Goal: Book appointment/travel/reservation

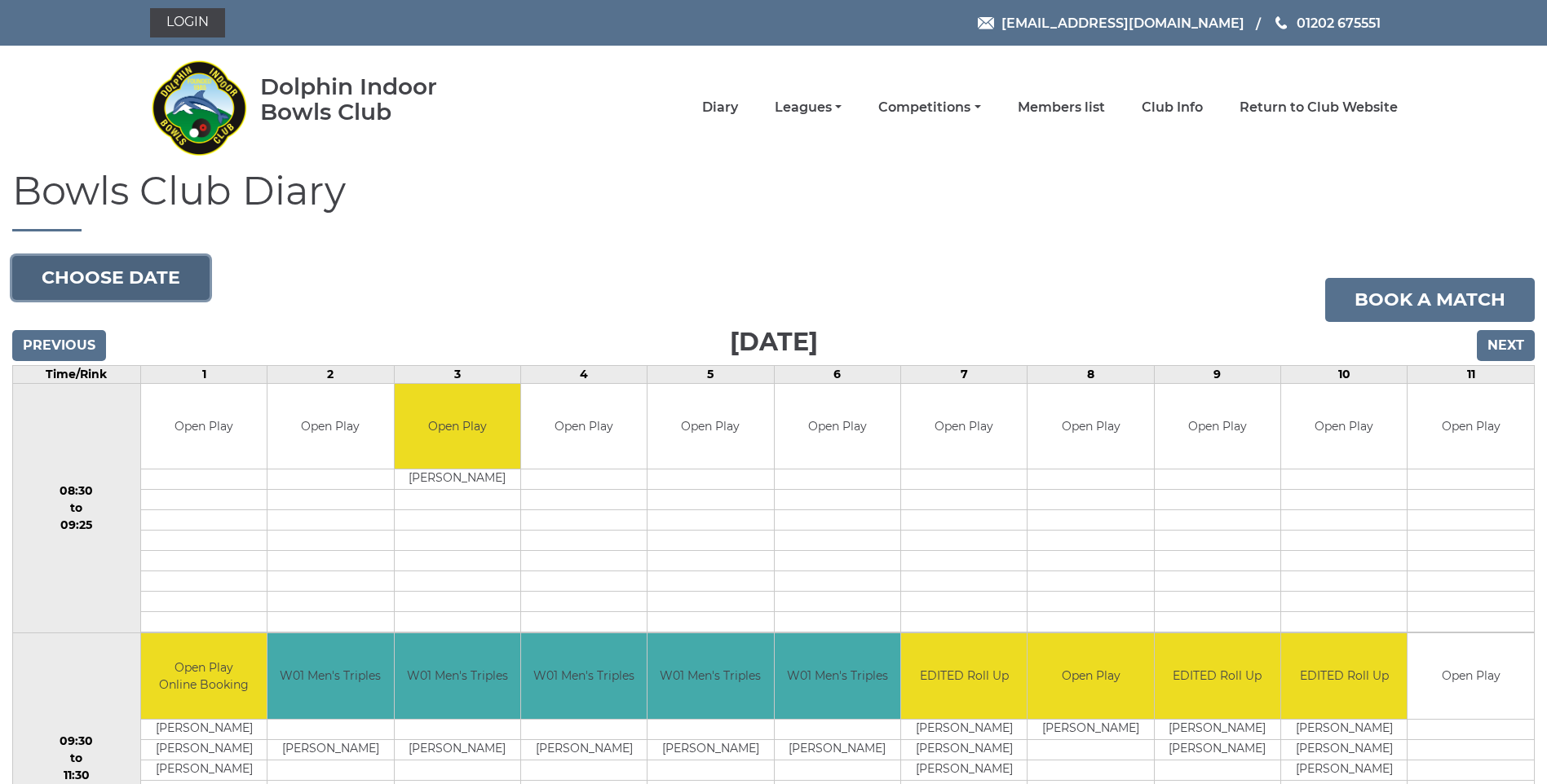
click at [92, 280] on button "Choose date" at bounding box center [111, 278] width 197 height 44
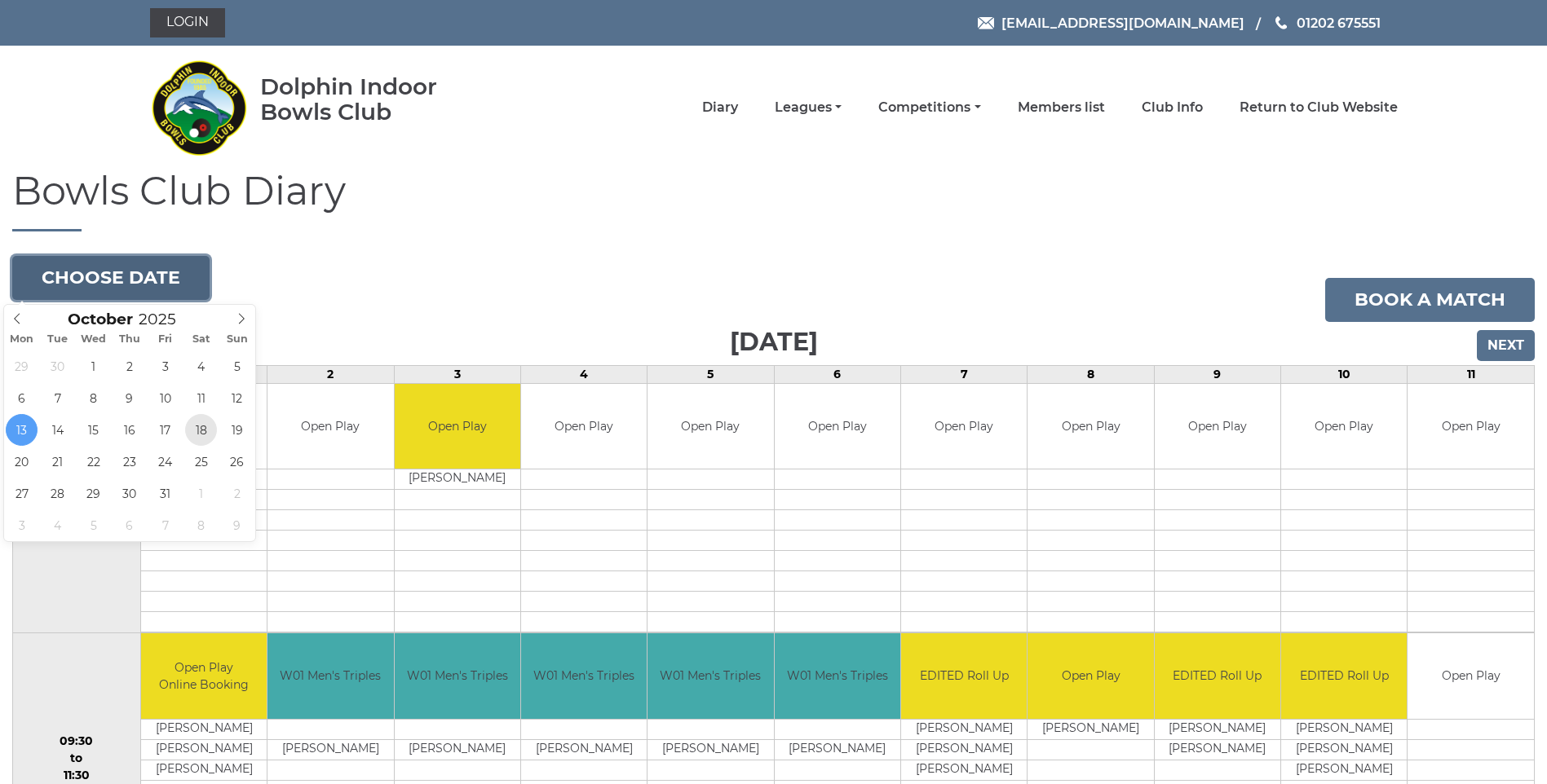
type input "2025-10-18"
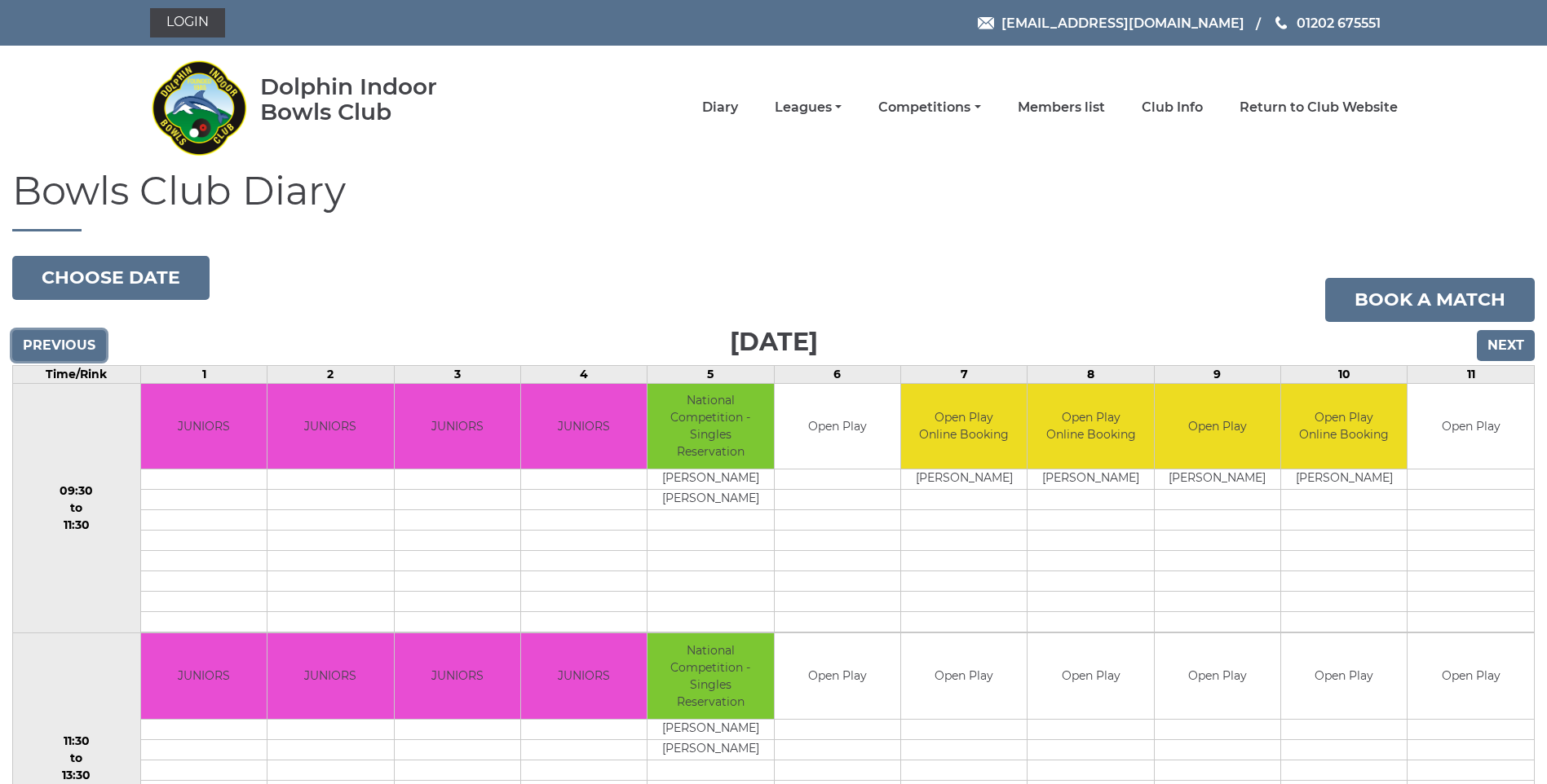
click at [71, 345] on input "Previous" at bounding box center [60, 345] width 94 height 31
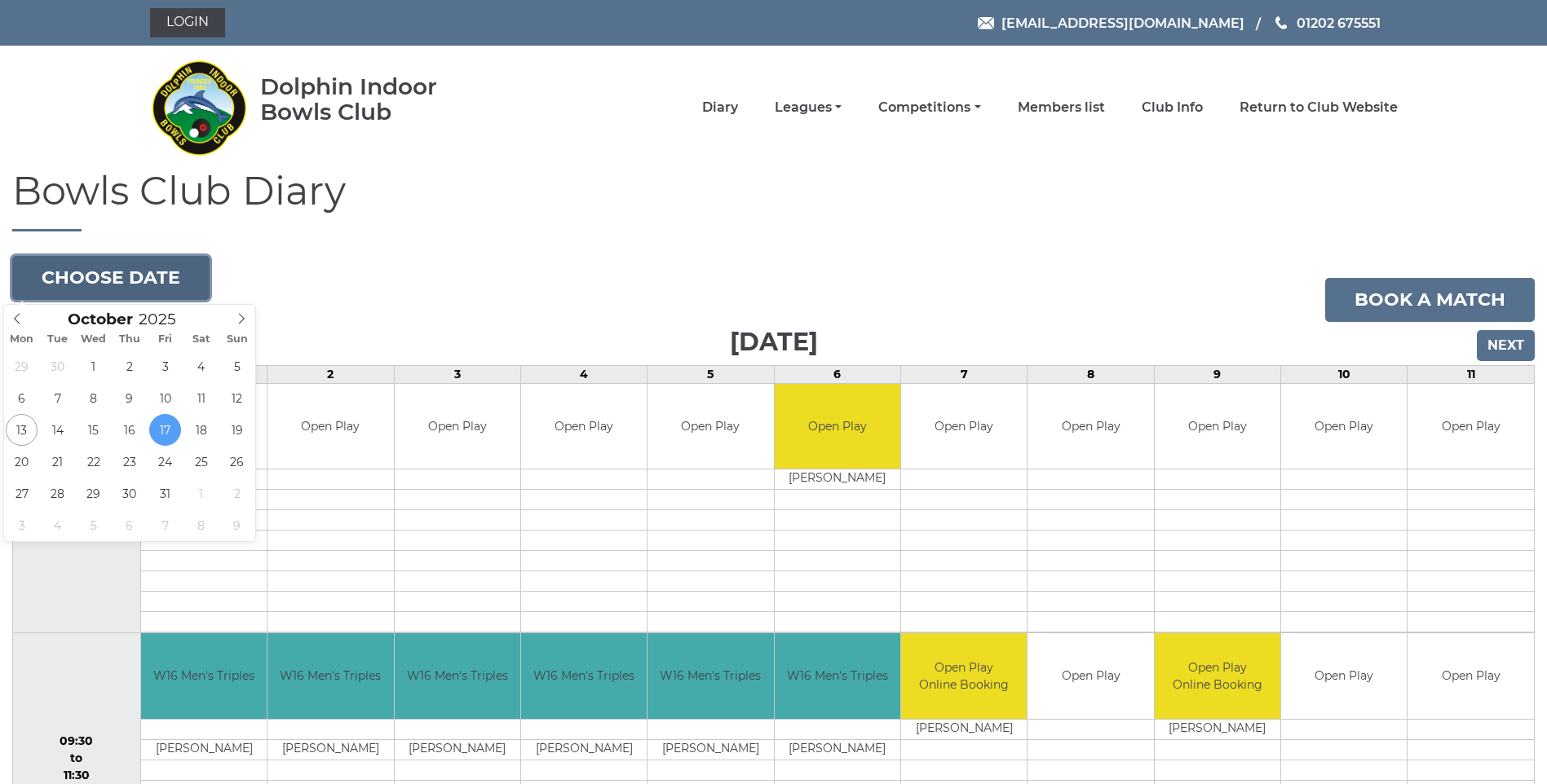
click at [166, 266] on button "Choose date" at bounding box center [111, 278] width 197 height 44
type input "2025-10-26"
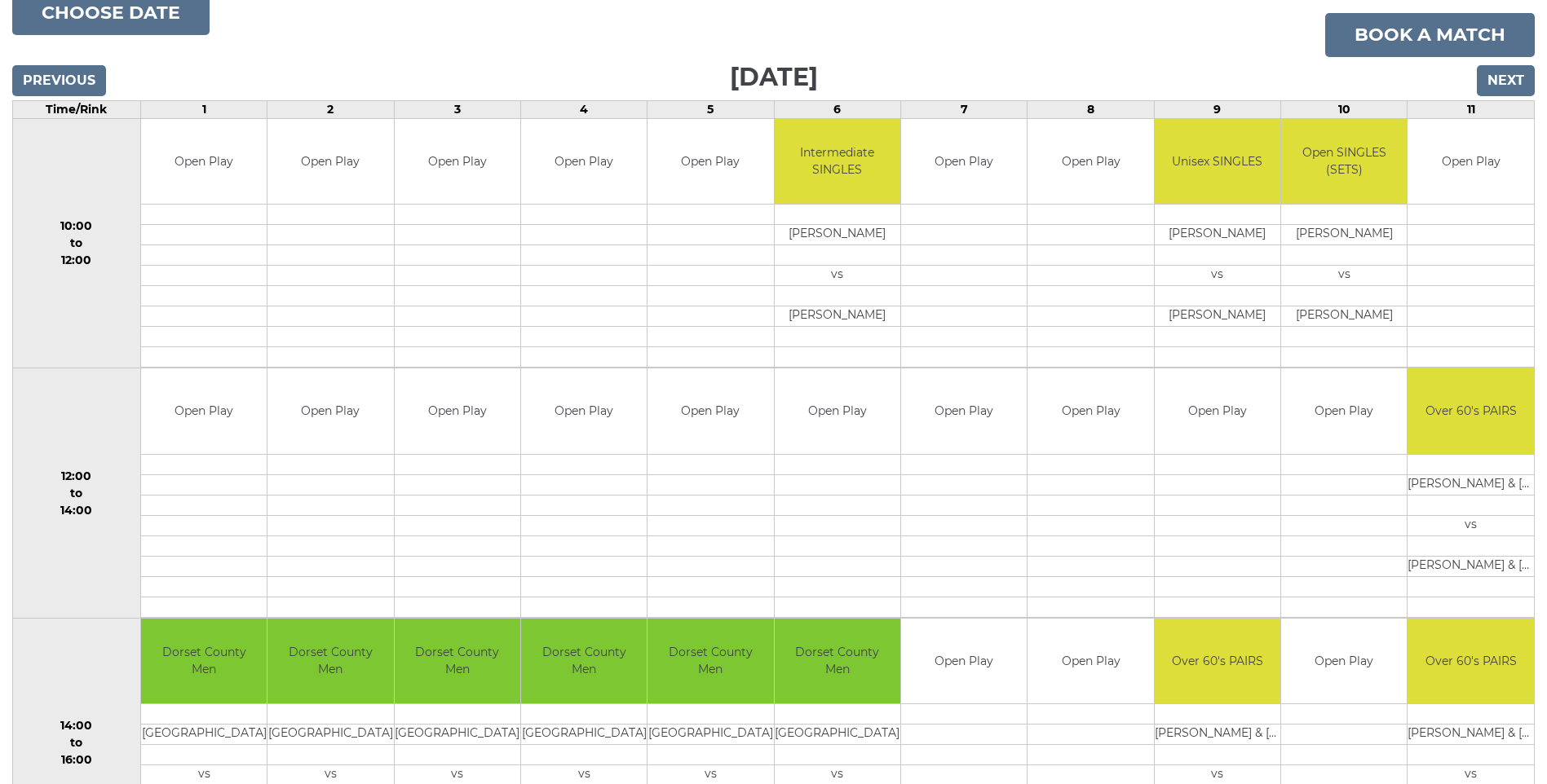
scroll to position [163, 0]
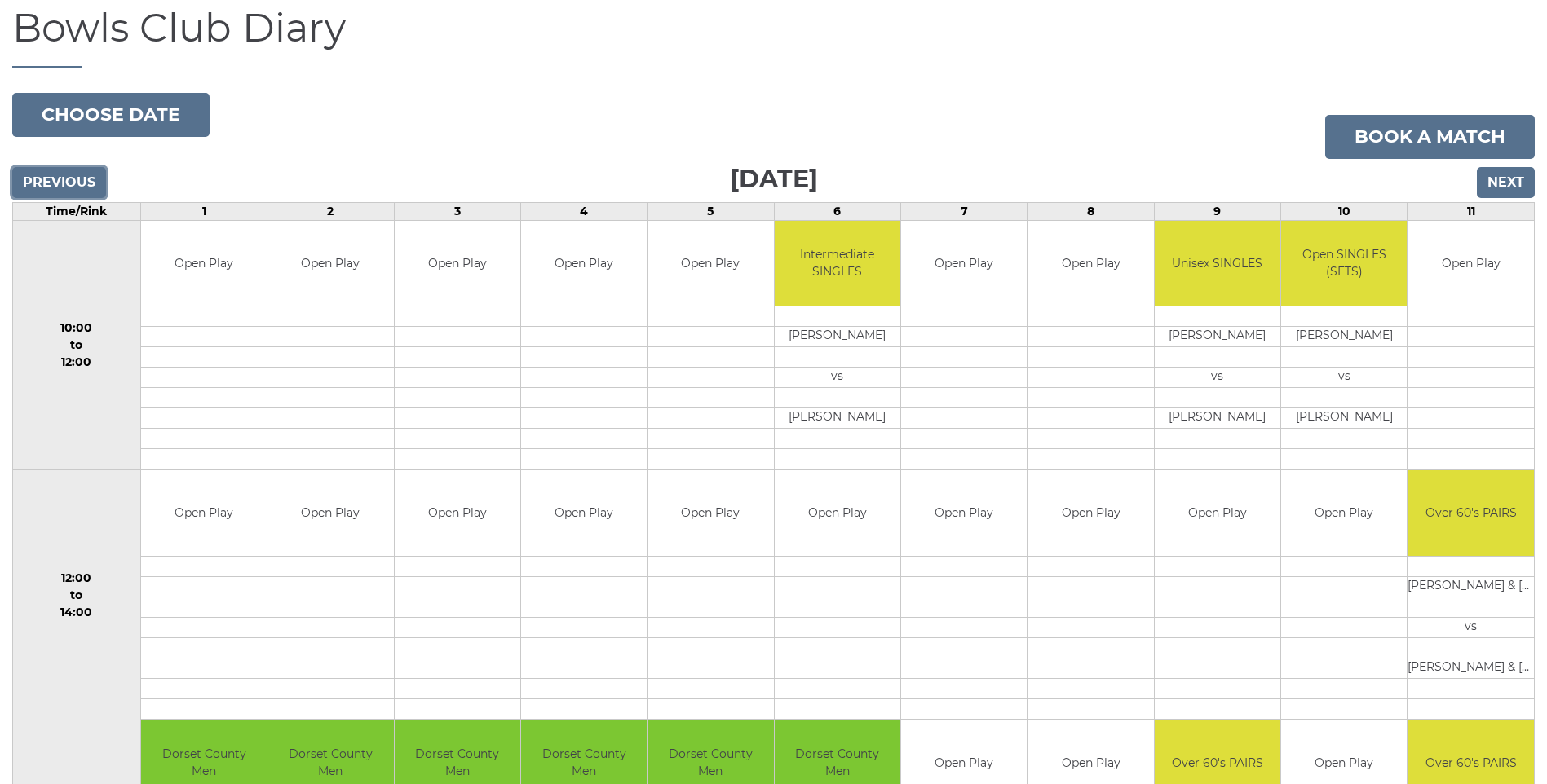
click at [85, 186] on input "Previous" at bounding box center [60, 182] width 94 height 31
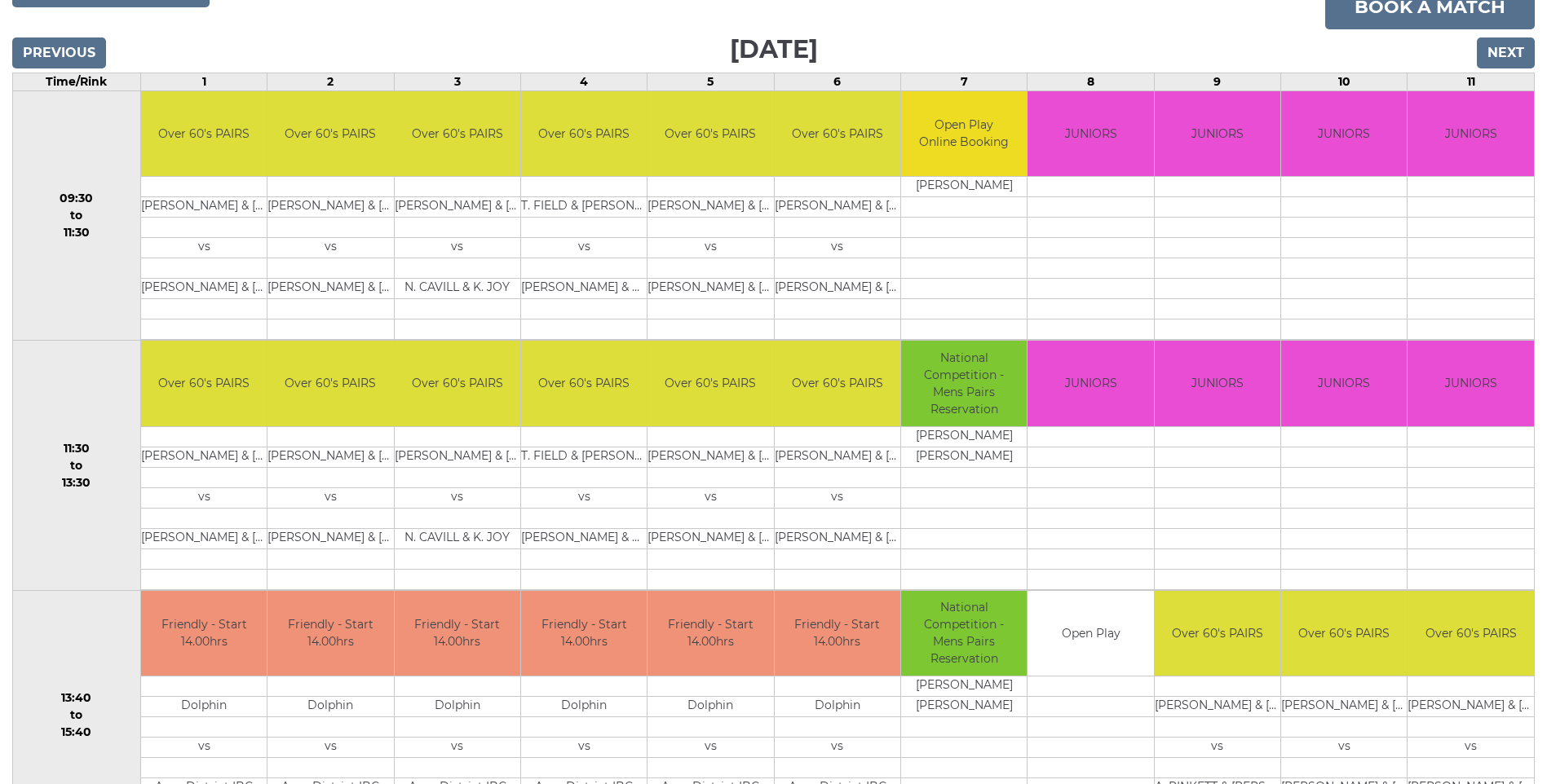
scroll to position [242, 0]
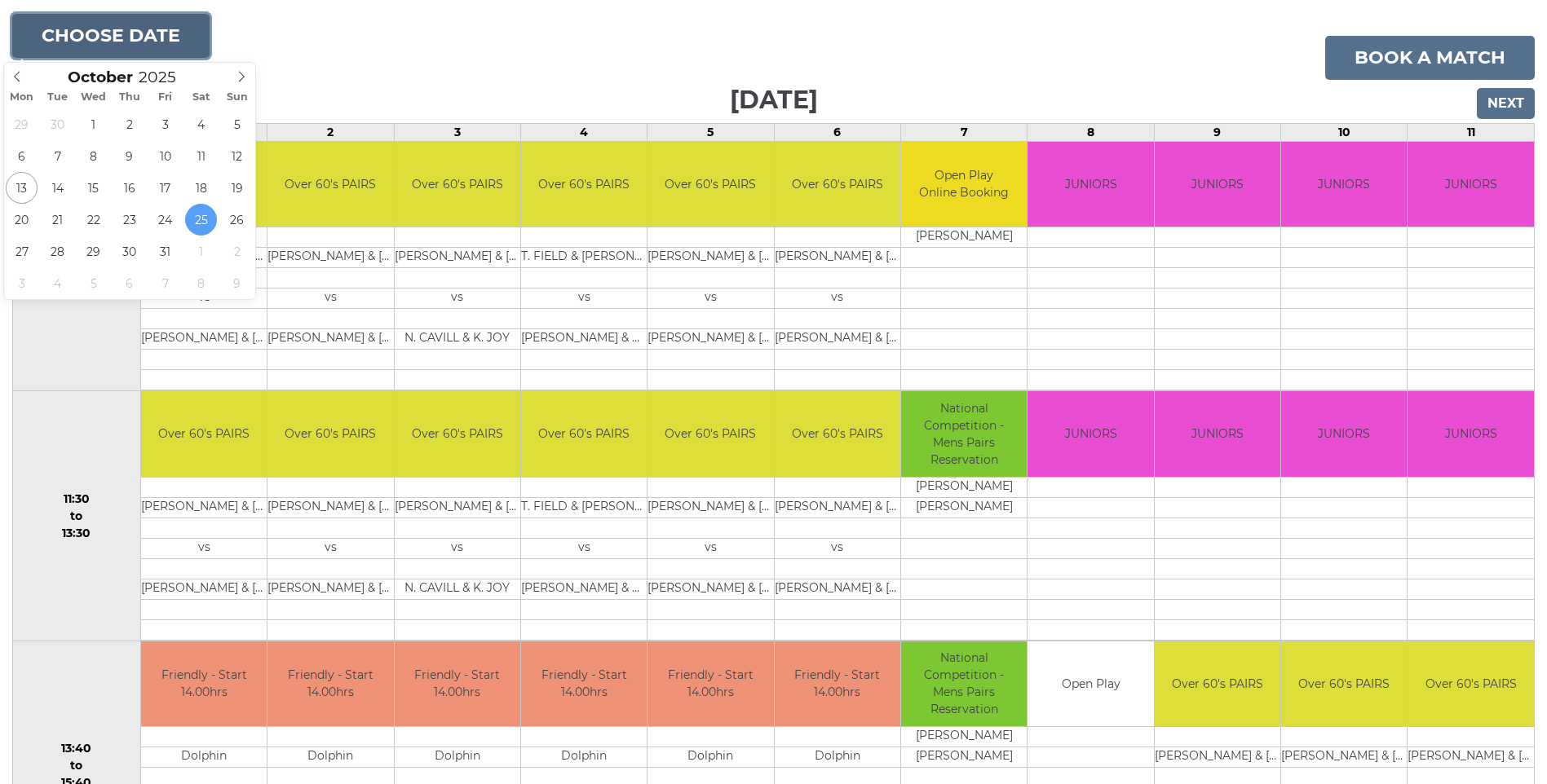
click at [138, 13] on button "Choose date" at bounding box center [111, 35] width 197 height 44
type input "2025-11-01"
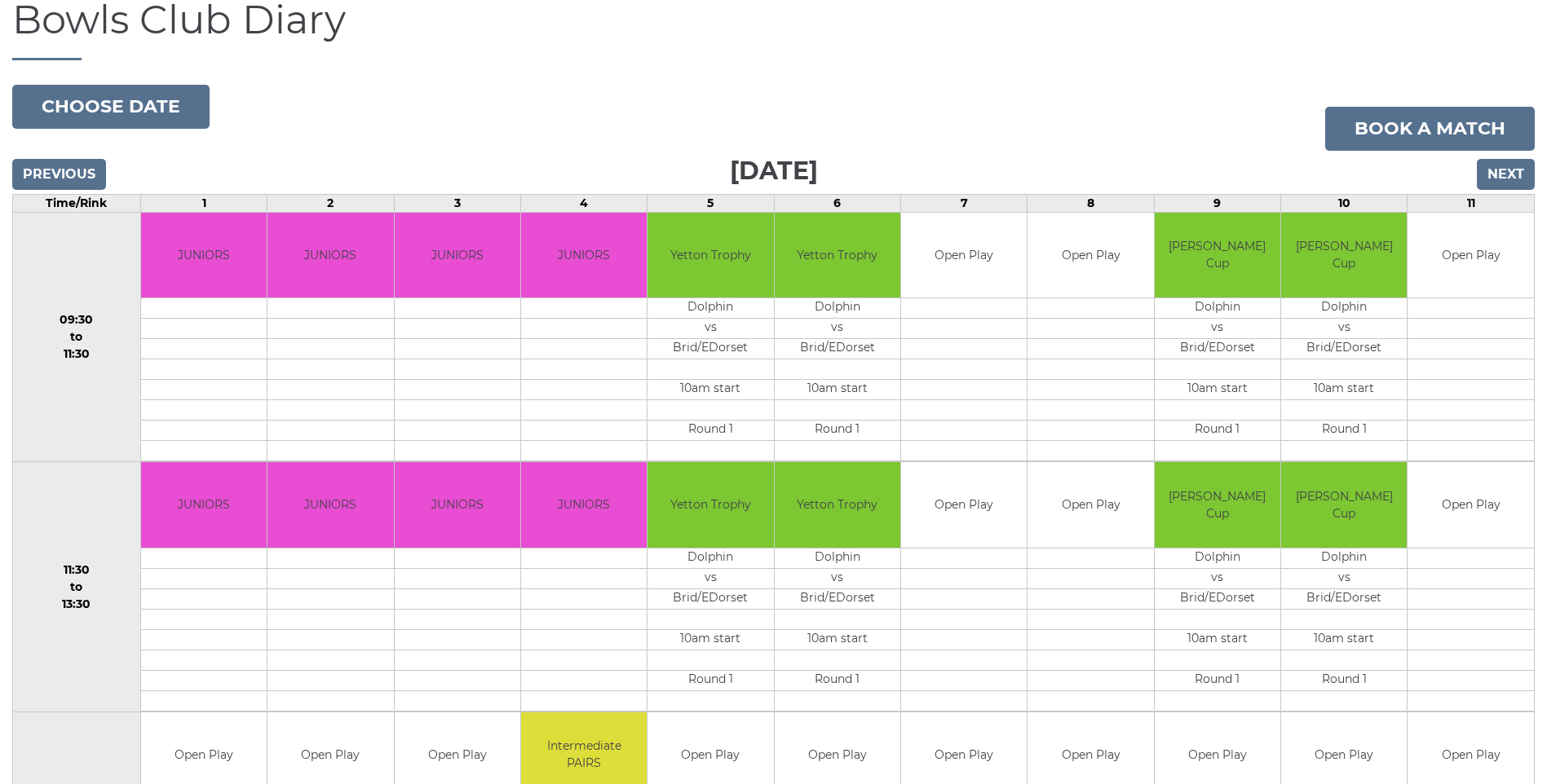
scroll to position [160, 0]
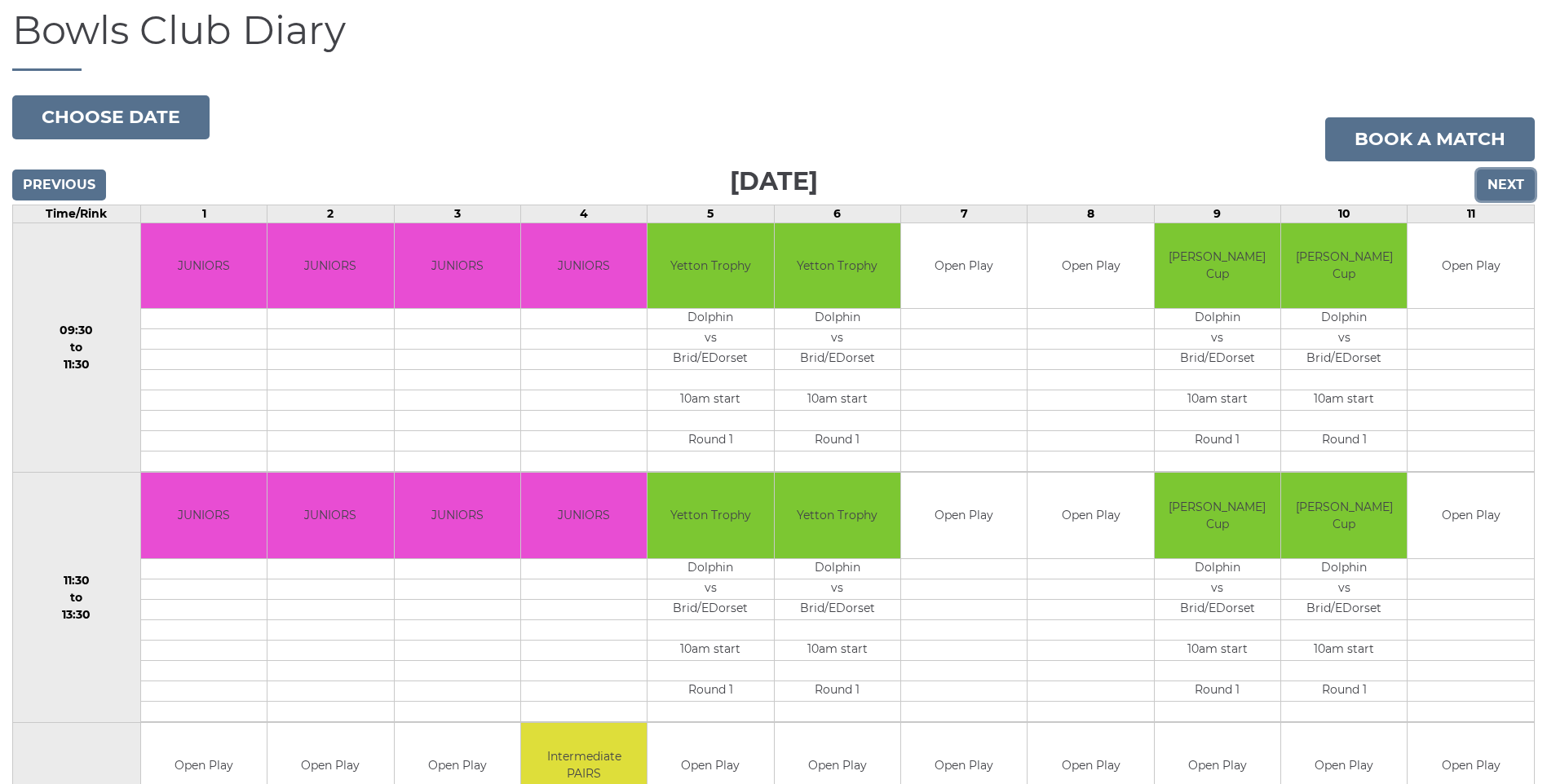
click at [1510, 179] on input "Next" at bounding box center [1505, 185] width 58 height 31
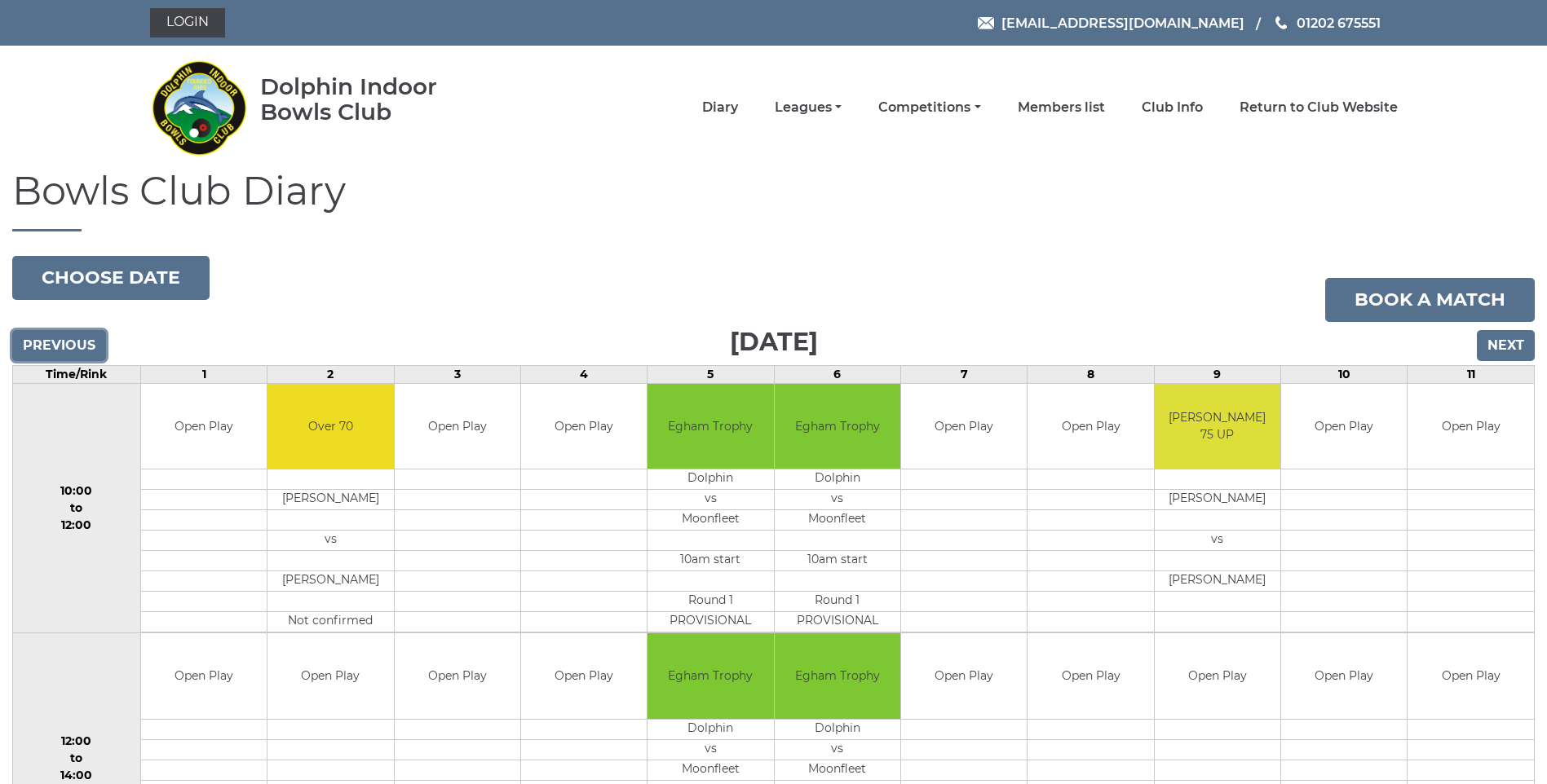
click at [53, 344] on input "Previous" at bounding box center [60, 345] width 94 height 31
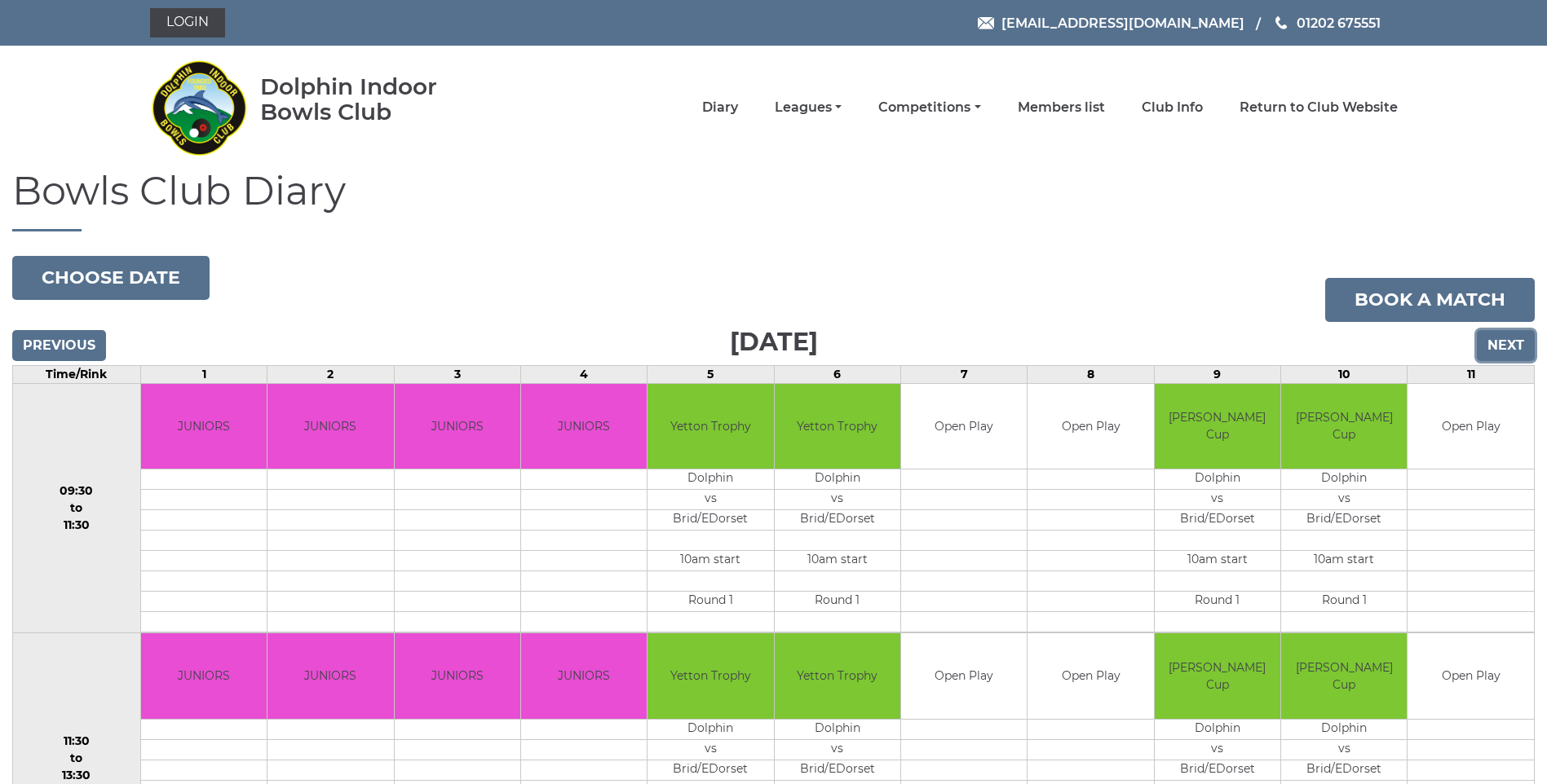
click at [1519, 343] on input "Next" at bounding box center [1505, 345] width 58 height 31
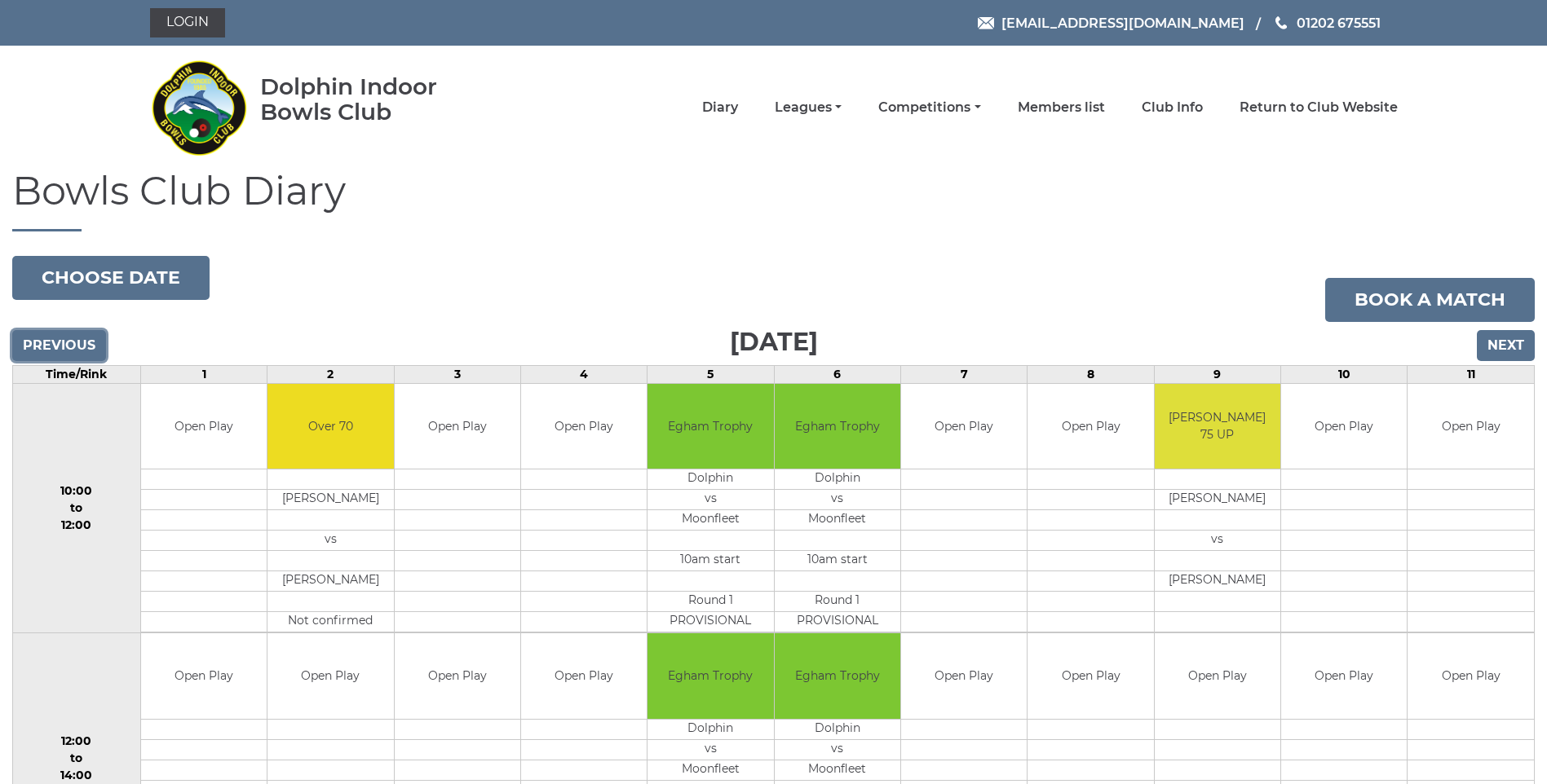
click at [24, 334] on input "Previous" at bounding box center [60, 345] width 94 height 31
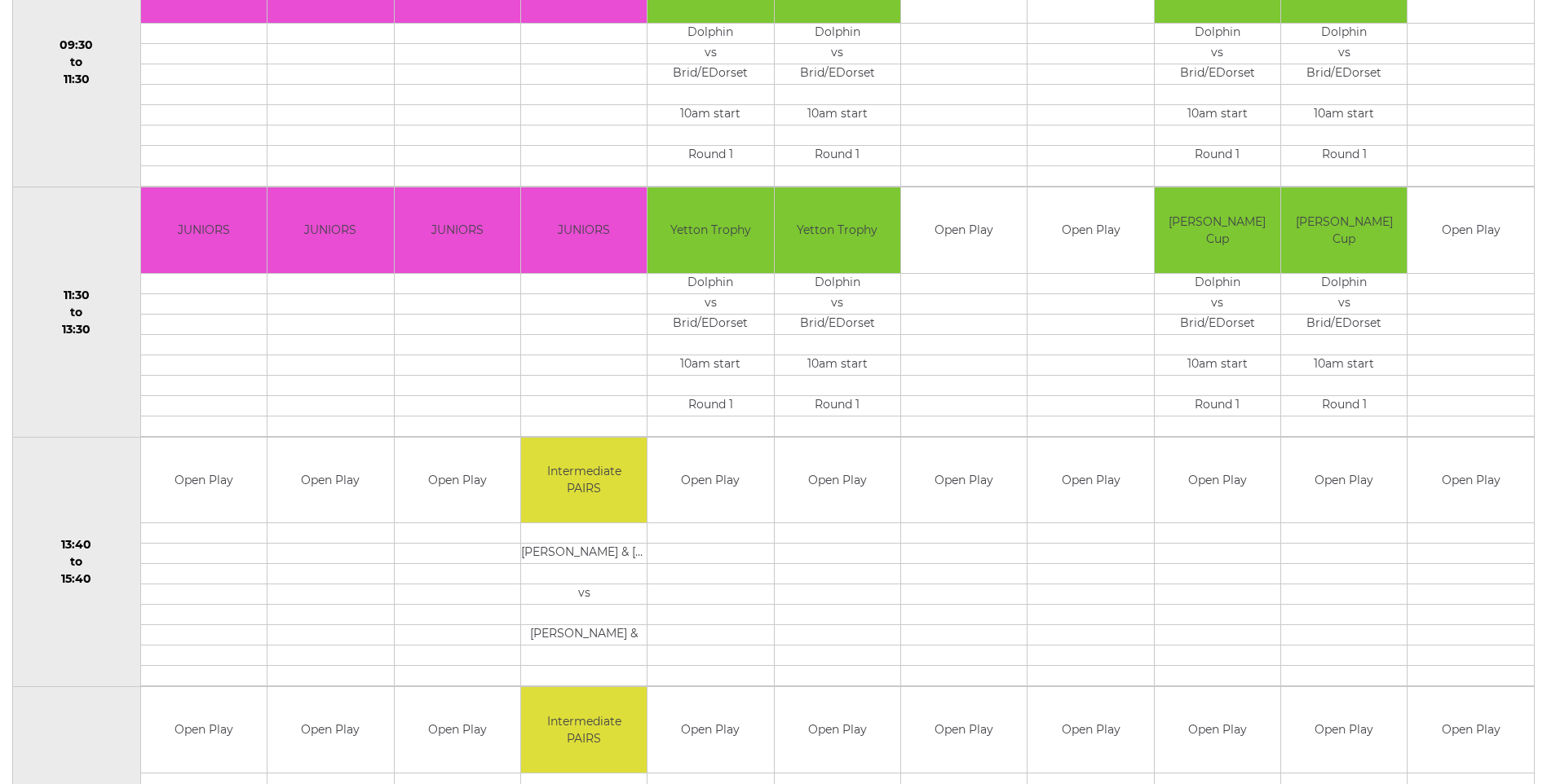
scroll to position [245, 0]
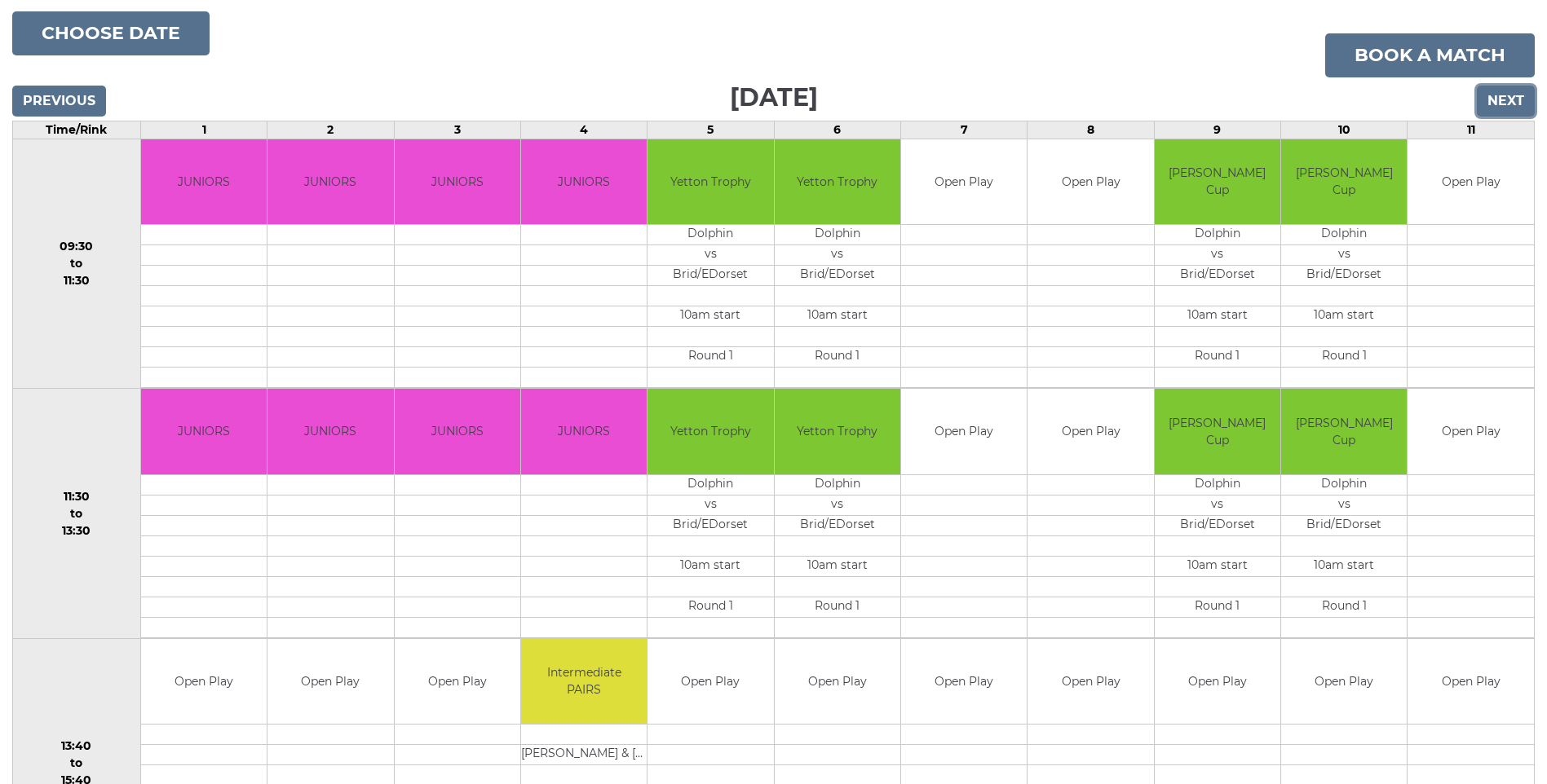
click at [1527, 91] on input "Next" at bounding box center [1505, 101] width 58 height 31
